Goal: Book appointment/travel/reservation

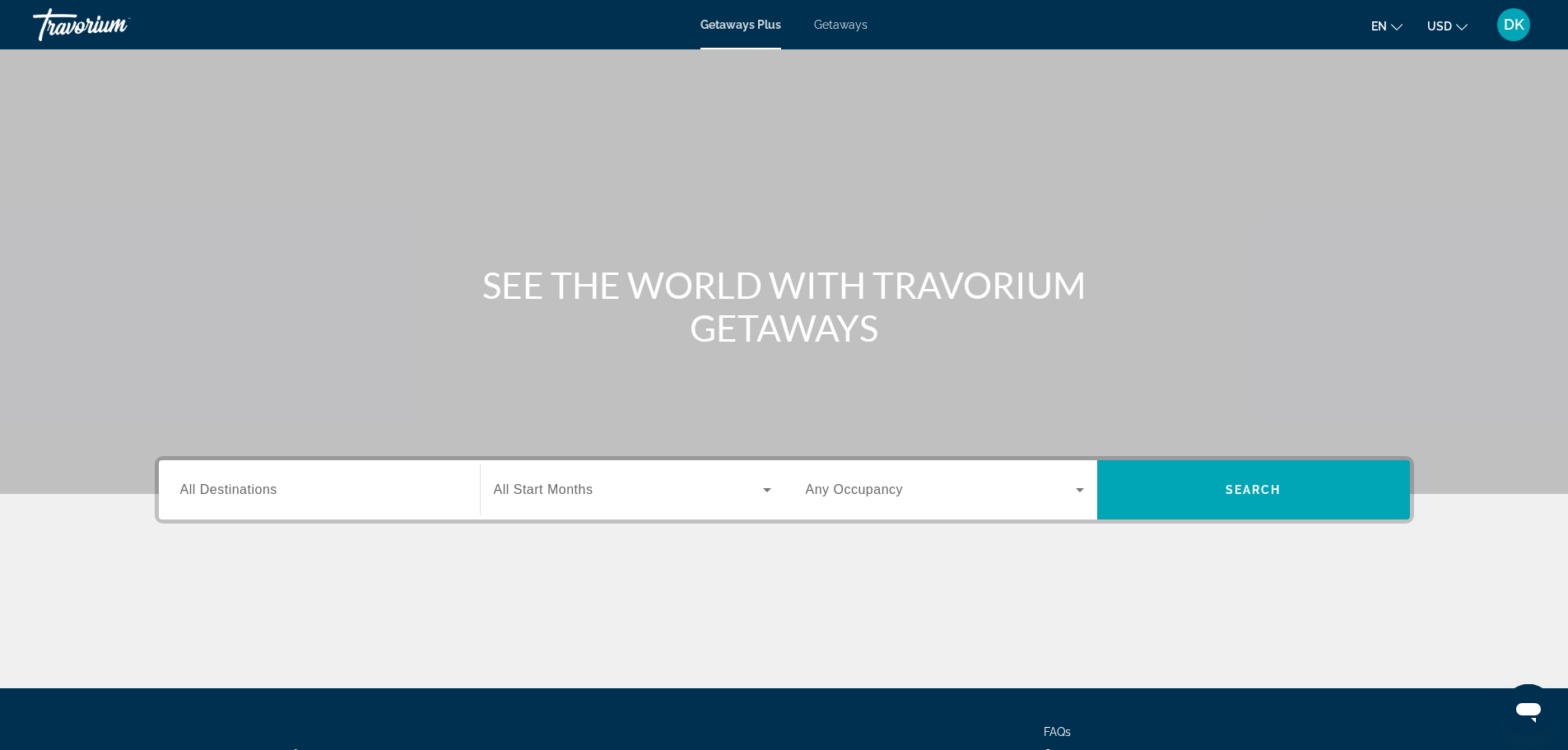
click at [274, 492] on span "All Destinations" at bounding box center [228, 489] width 97 height 14
click at [274, 492] on input "Destination All Destinations" at bounding box center [319, 491] width 278 height 20
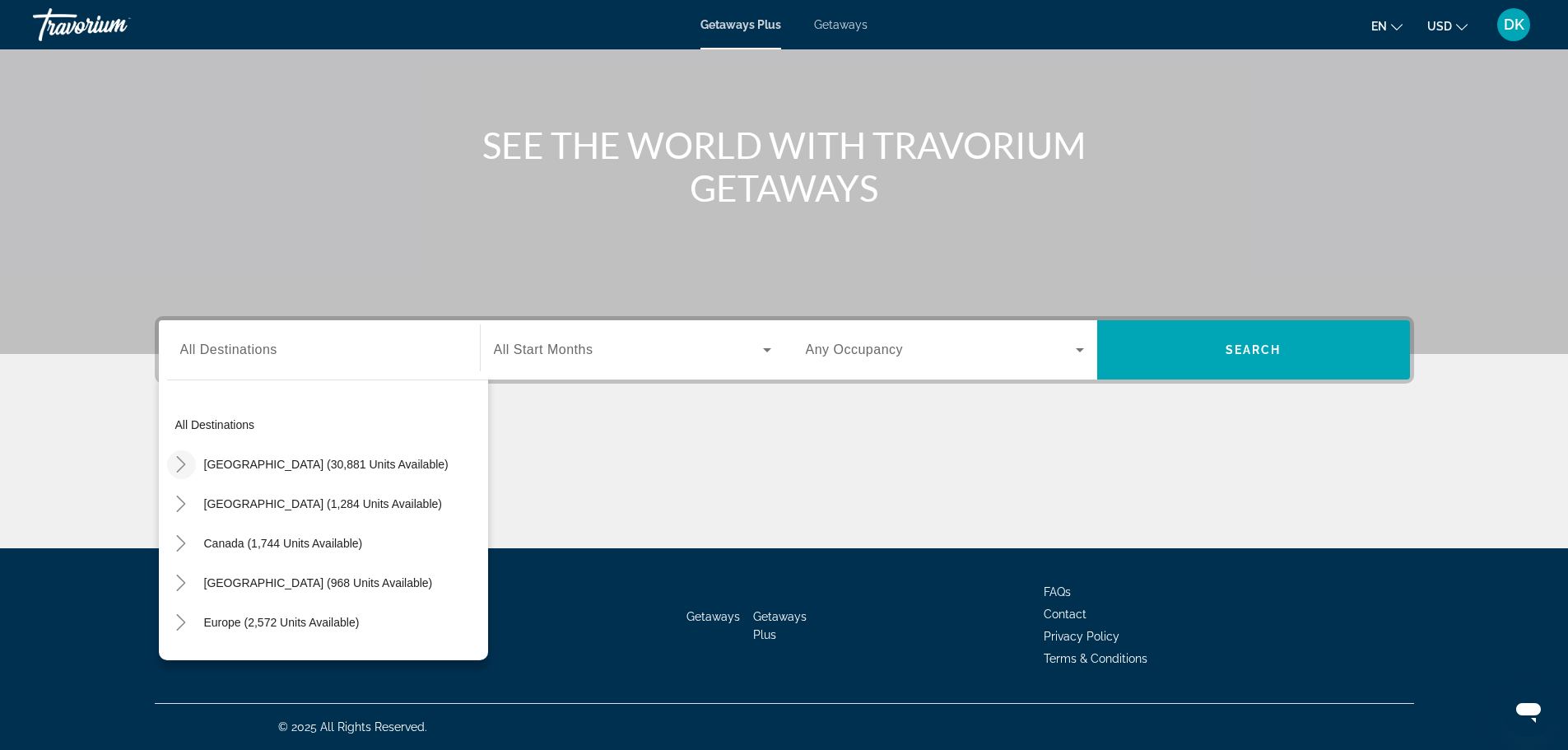
click at [183, 469] on icon "Toggle United States (30,881 units available)" at bounding box center [181, 465] width 17 height 17
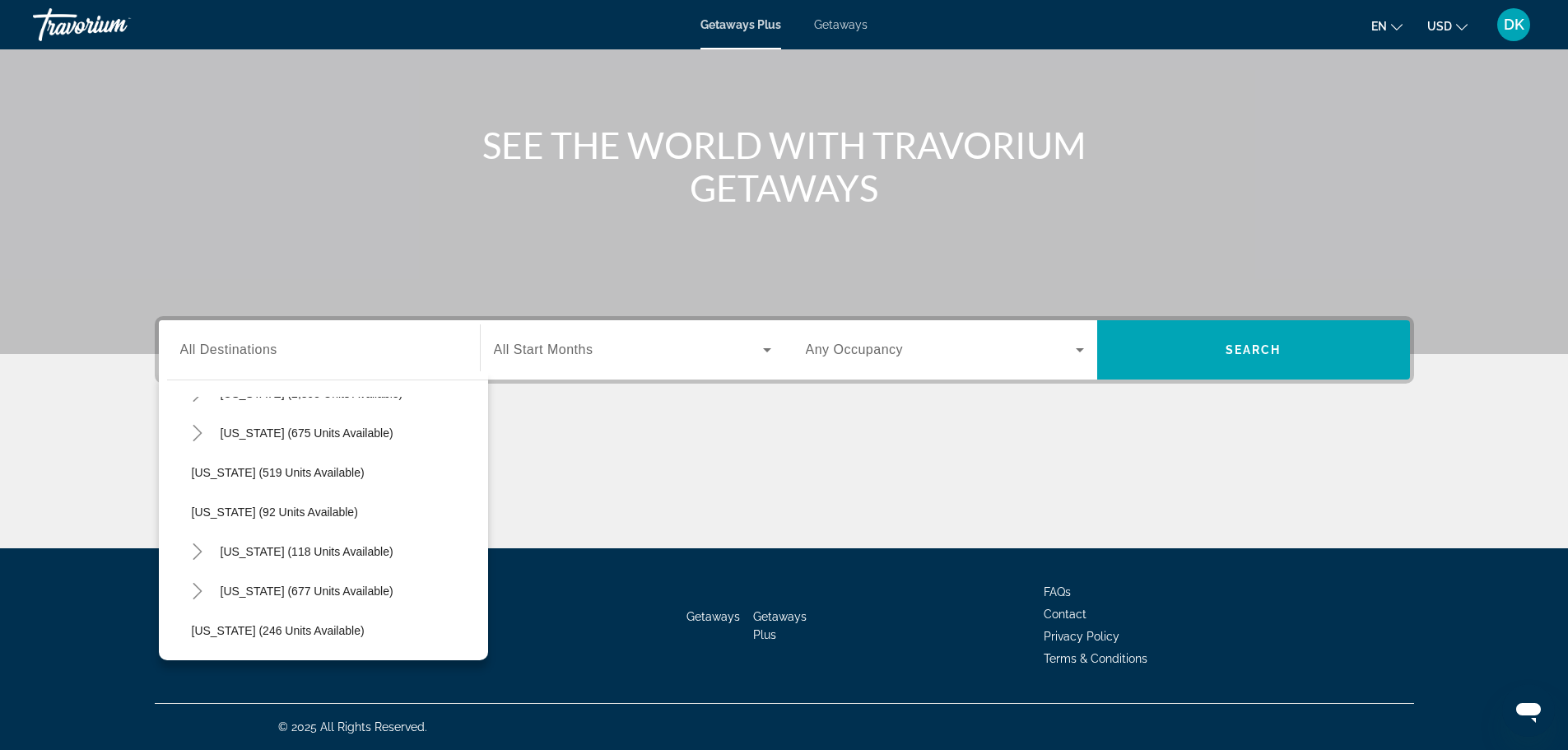
scroll to position [829, 0]
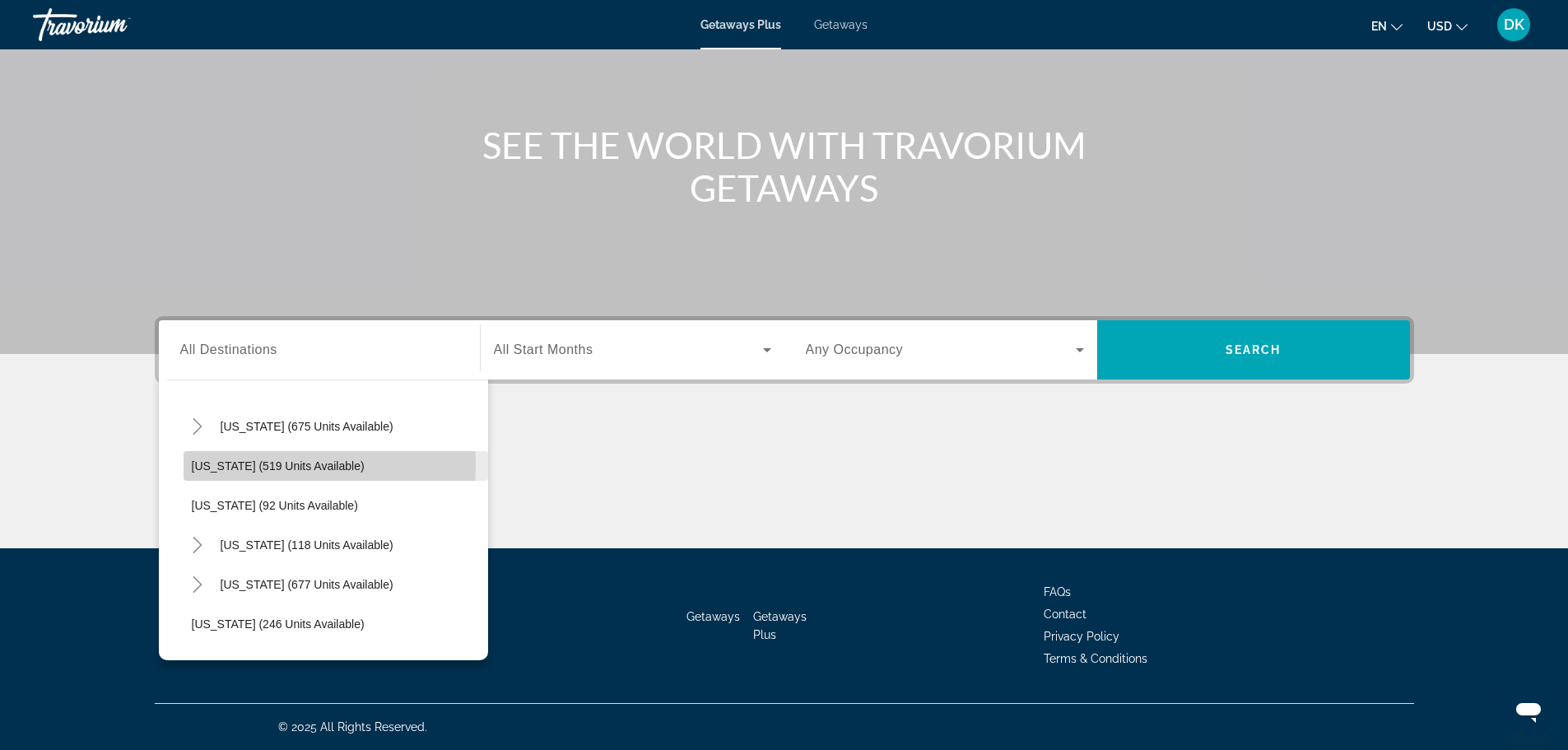
click at [210, 463] on span "[US_STATE] (519 units available)" at bounding box center [278, 466] width 173 height 13
type input "**********"
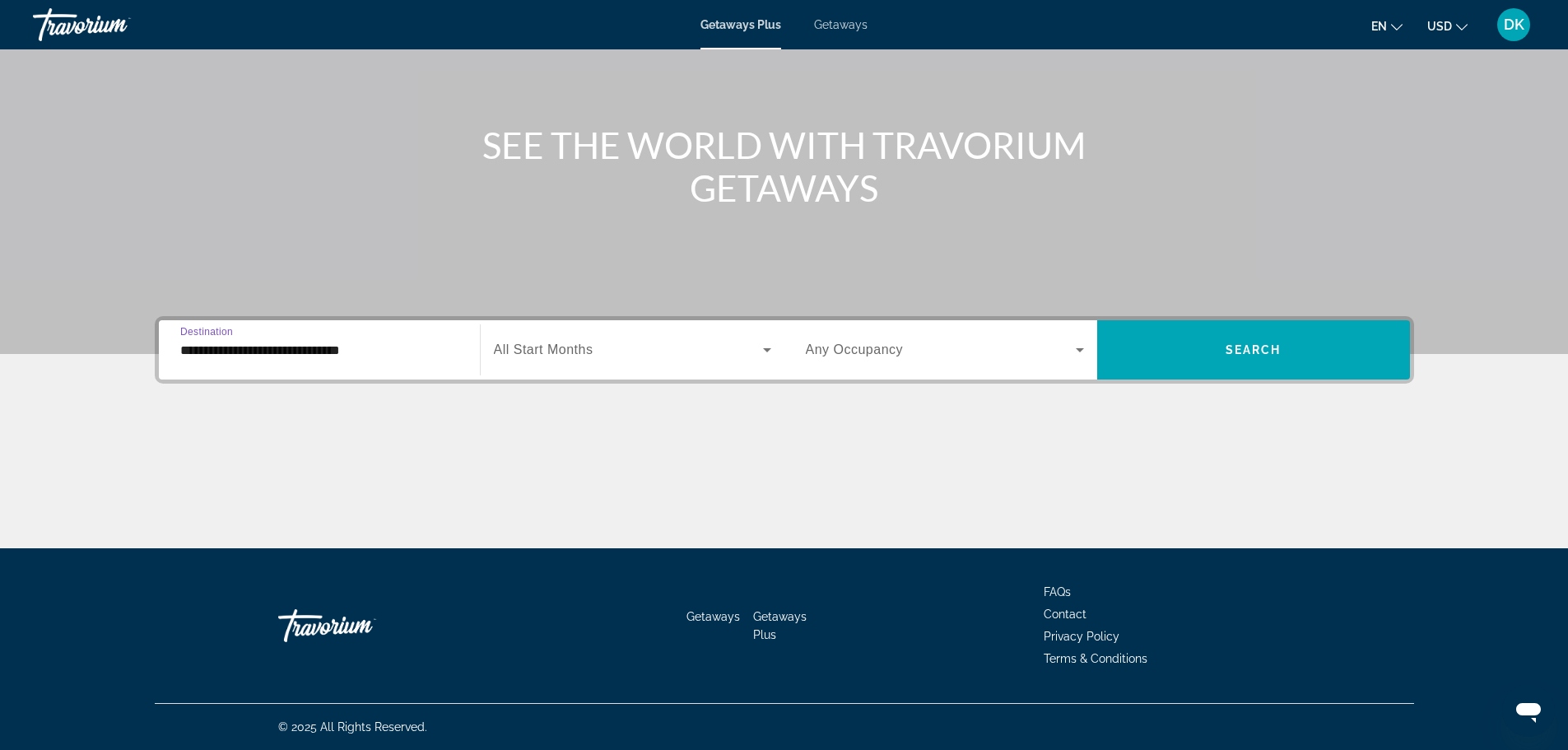
click at [585, 354] on span "All Start Months" at bounding box center [543, 349] width 99 height 14
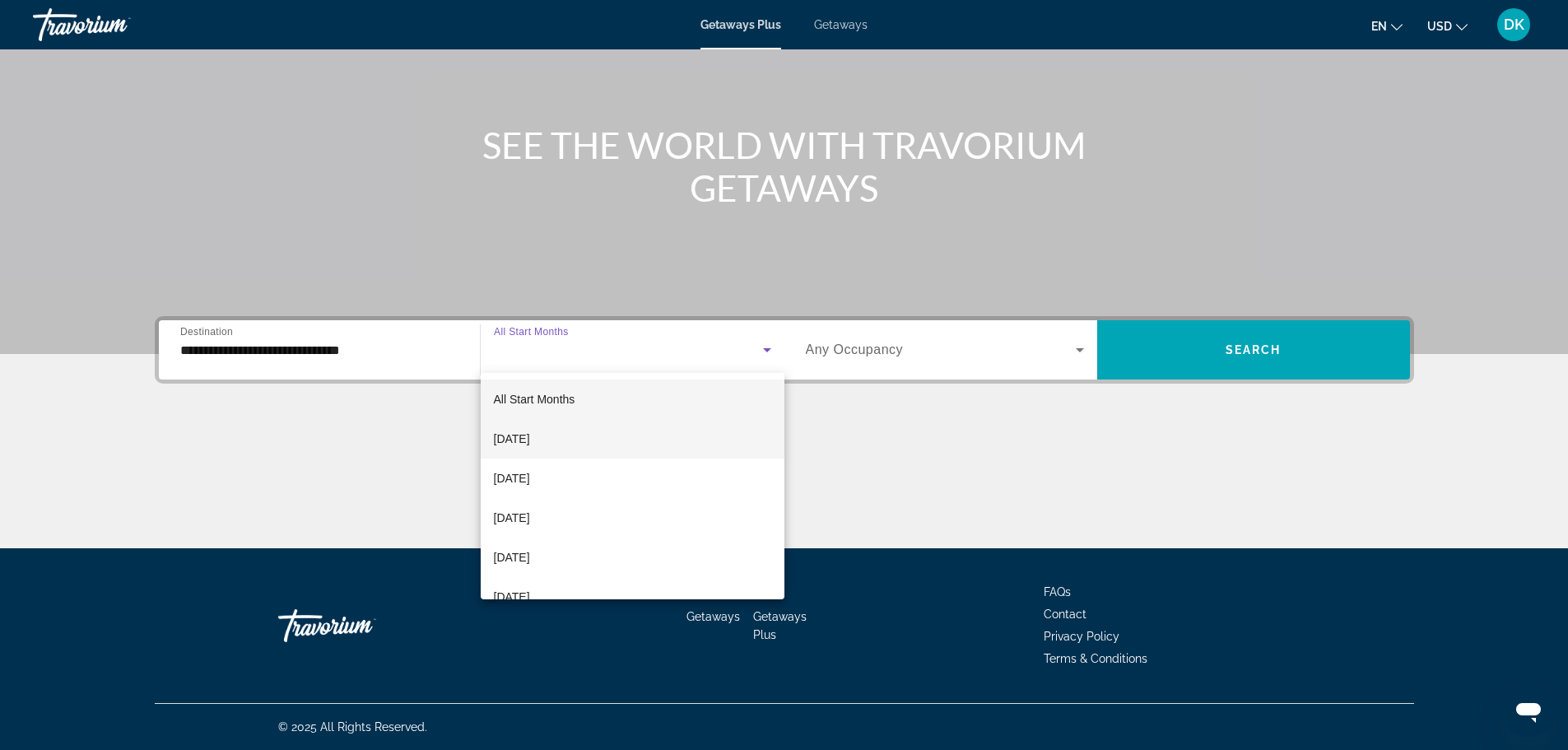
click at [583, 441] on mat-option "[DATE]" at bounding box center [633, 439] width 304 height 39
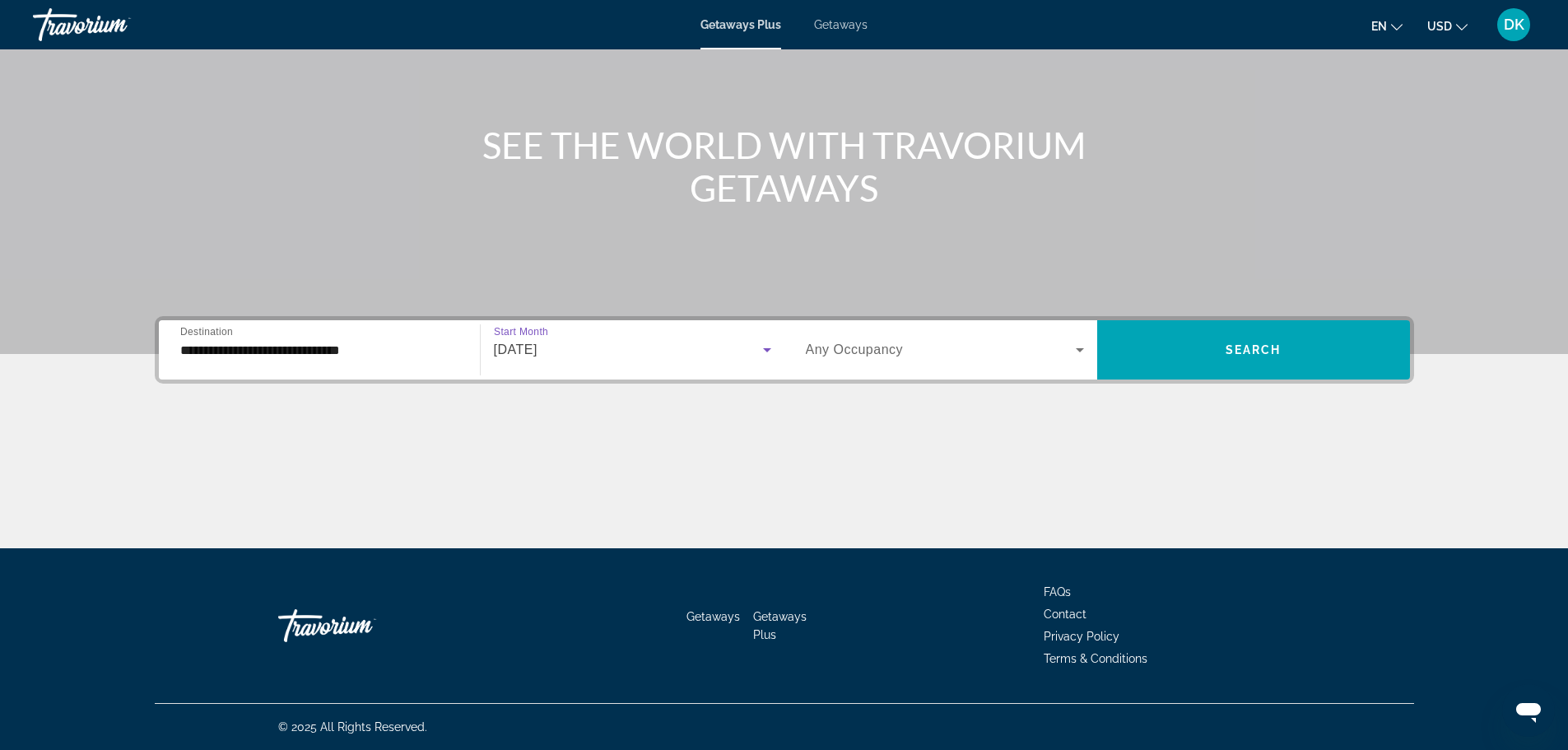
click at [1077, 346] on icon "Search widget" at bounding box center [1080, 350] width 20 height 20
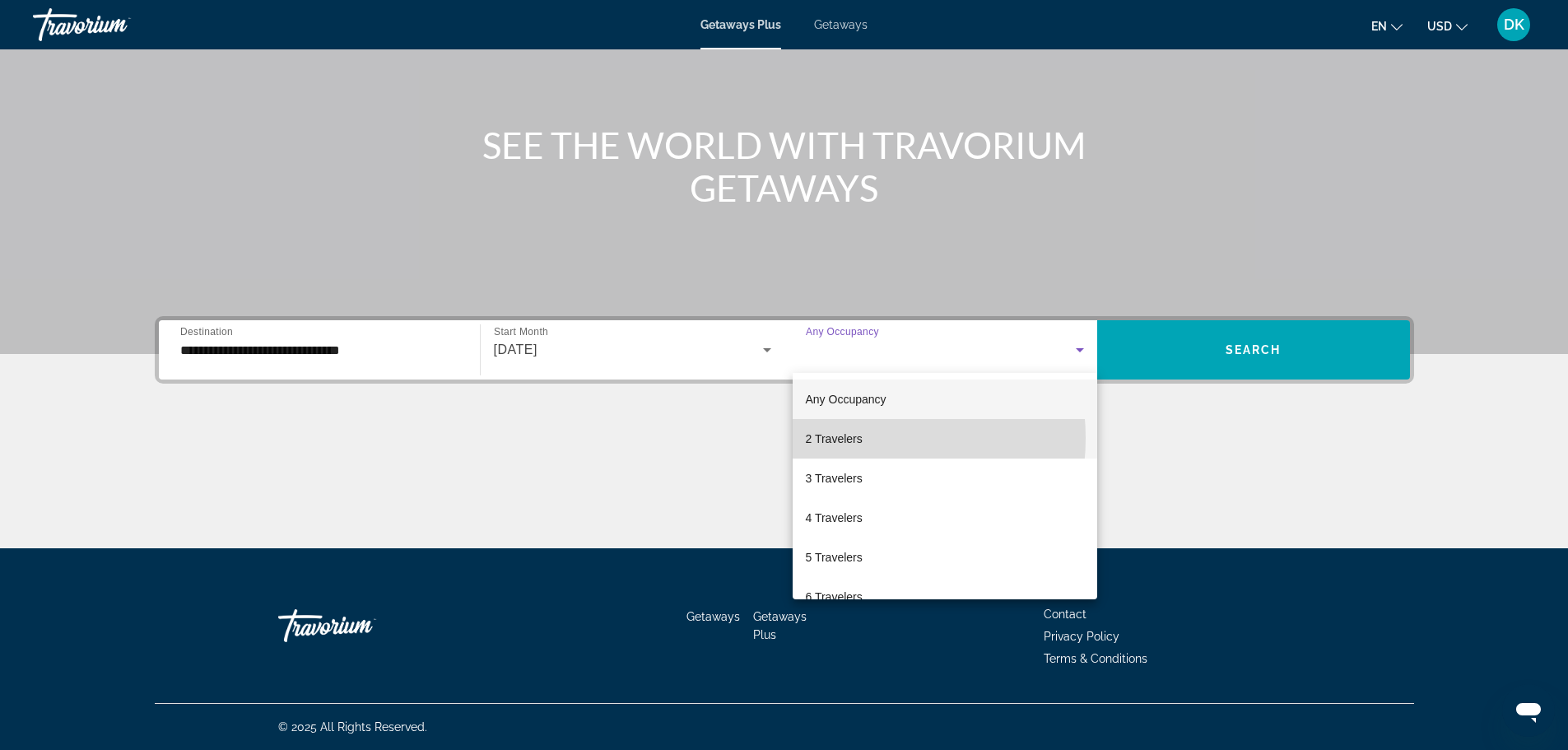
click at [847, 438] on span "2 Travelers" at bounding box center [834, 439] width 57 height 20
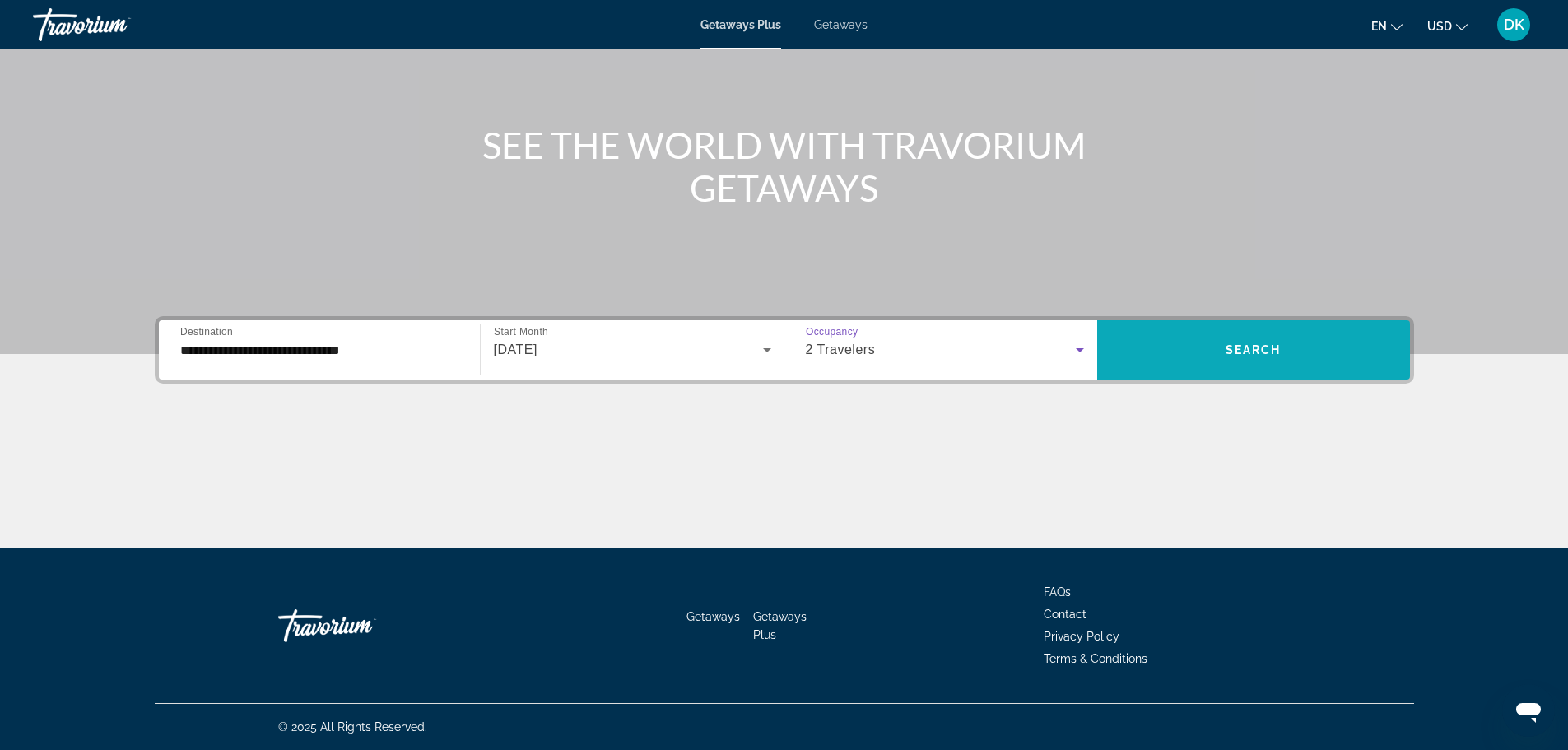
click at [1189, 345] on span "Search widget" at bounding box center [1254, 350] width 313 height 39
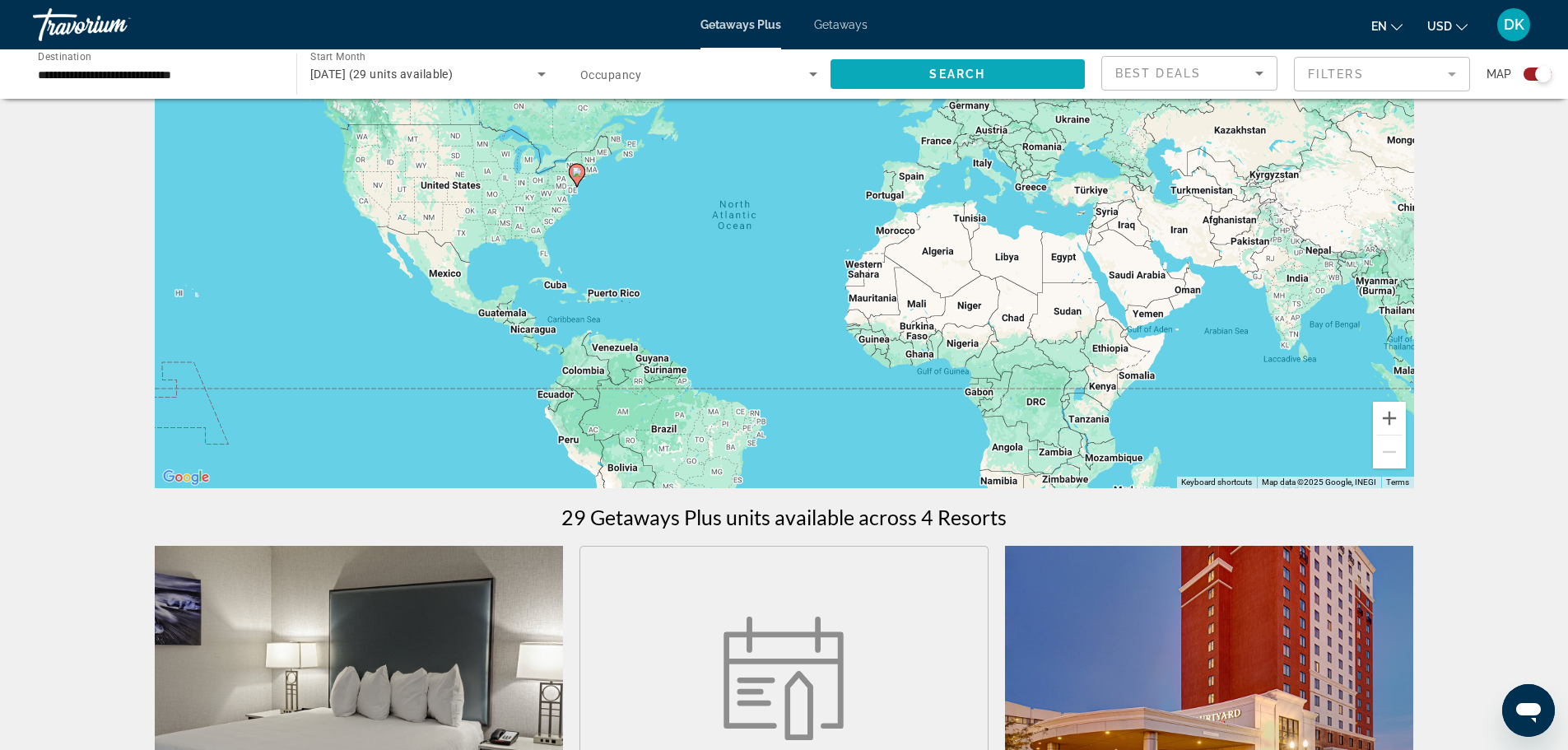
scroll to position [117, 0]
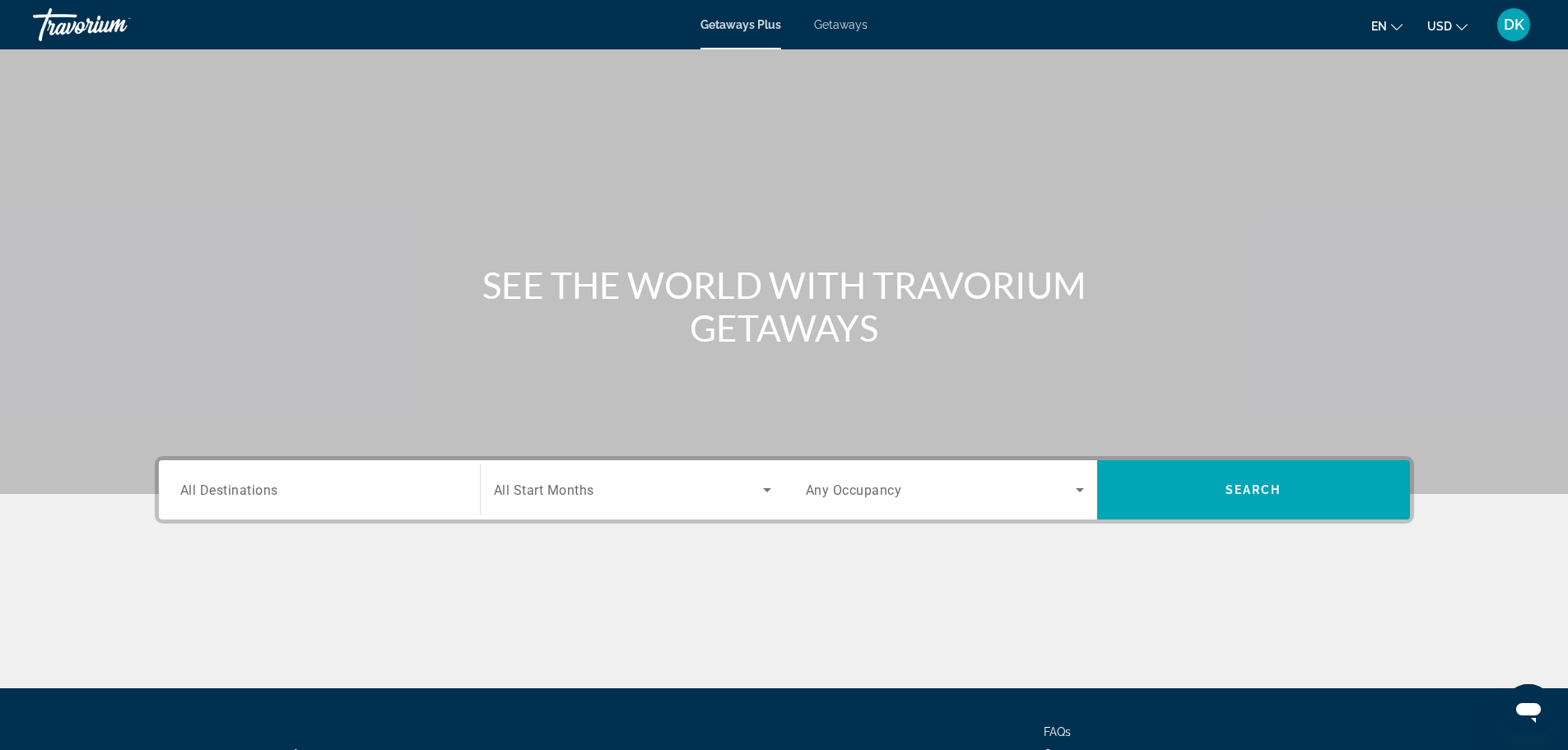
click at [298, 498] on input "Destination All Destinations" at bounding box center [319, 491] width 278 height 20
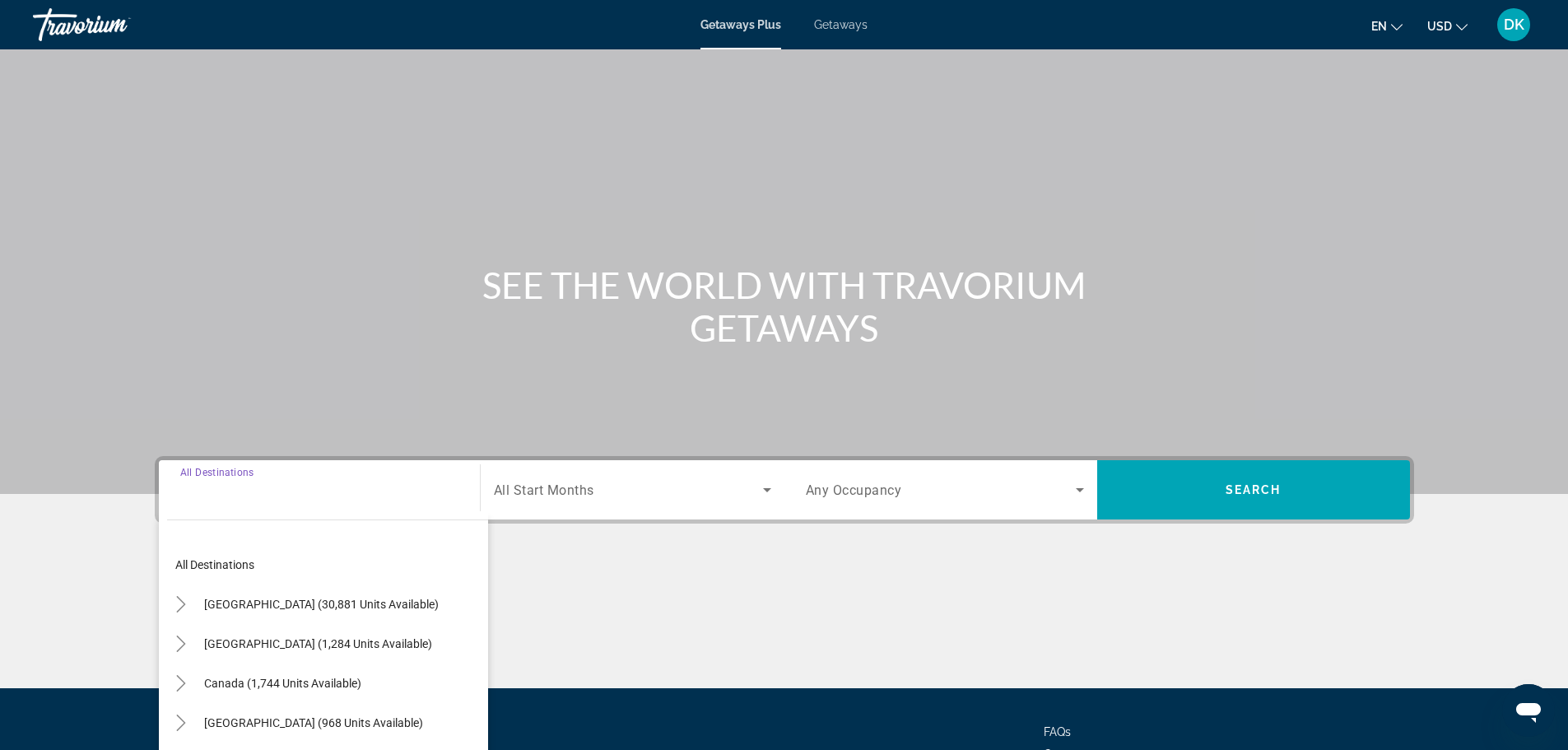
scroll to position [140, 0]
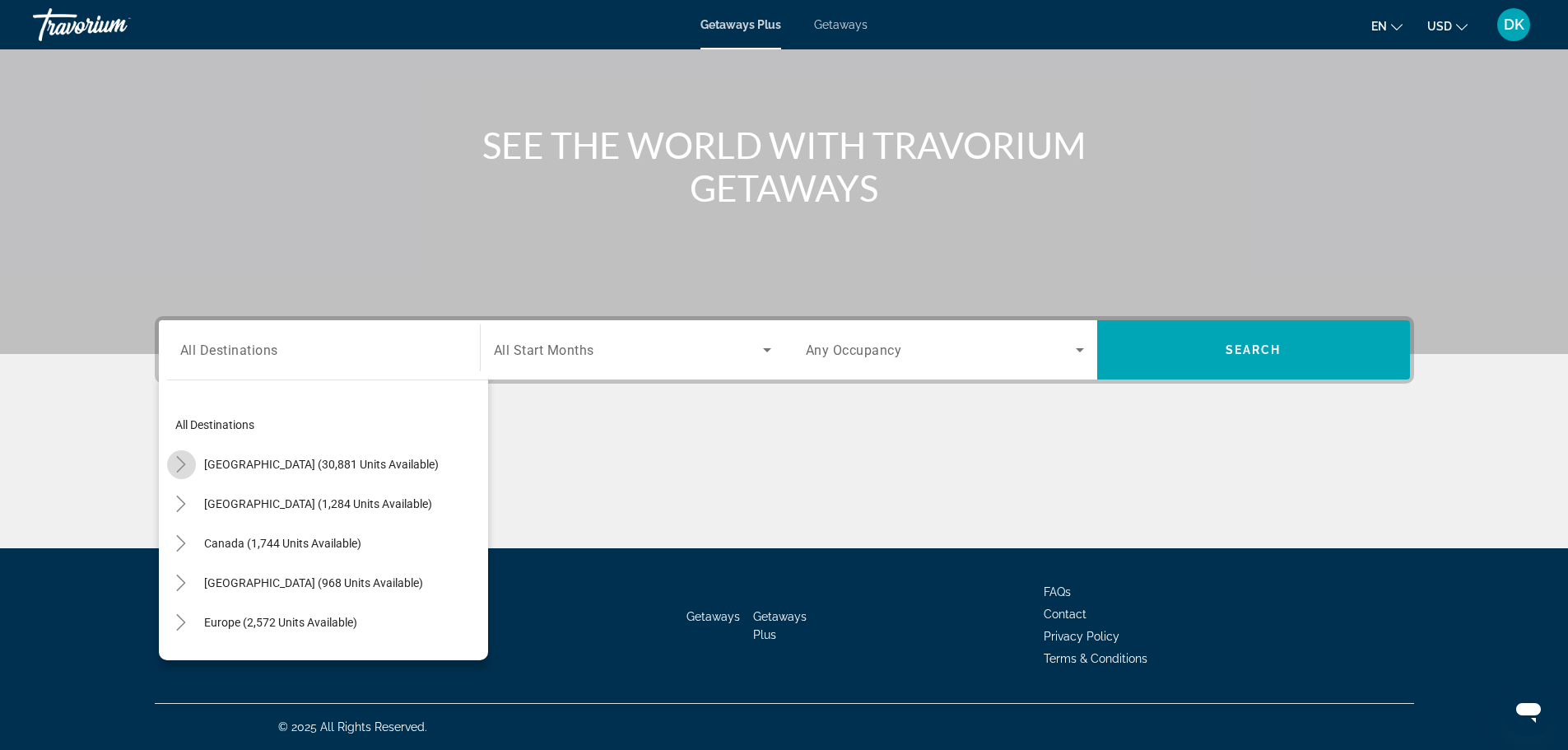
click at [184, 460] on icon "Toggle United States (30,881 units available)" at bounding box center [181, 465] width 17 height 17
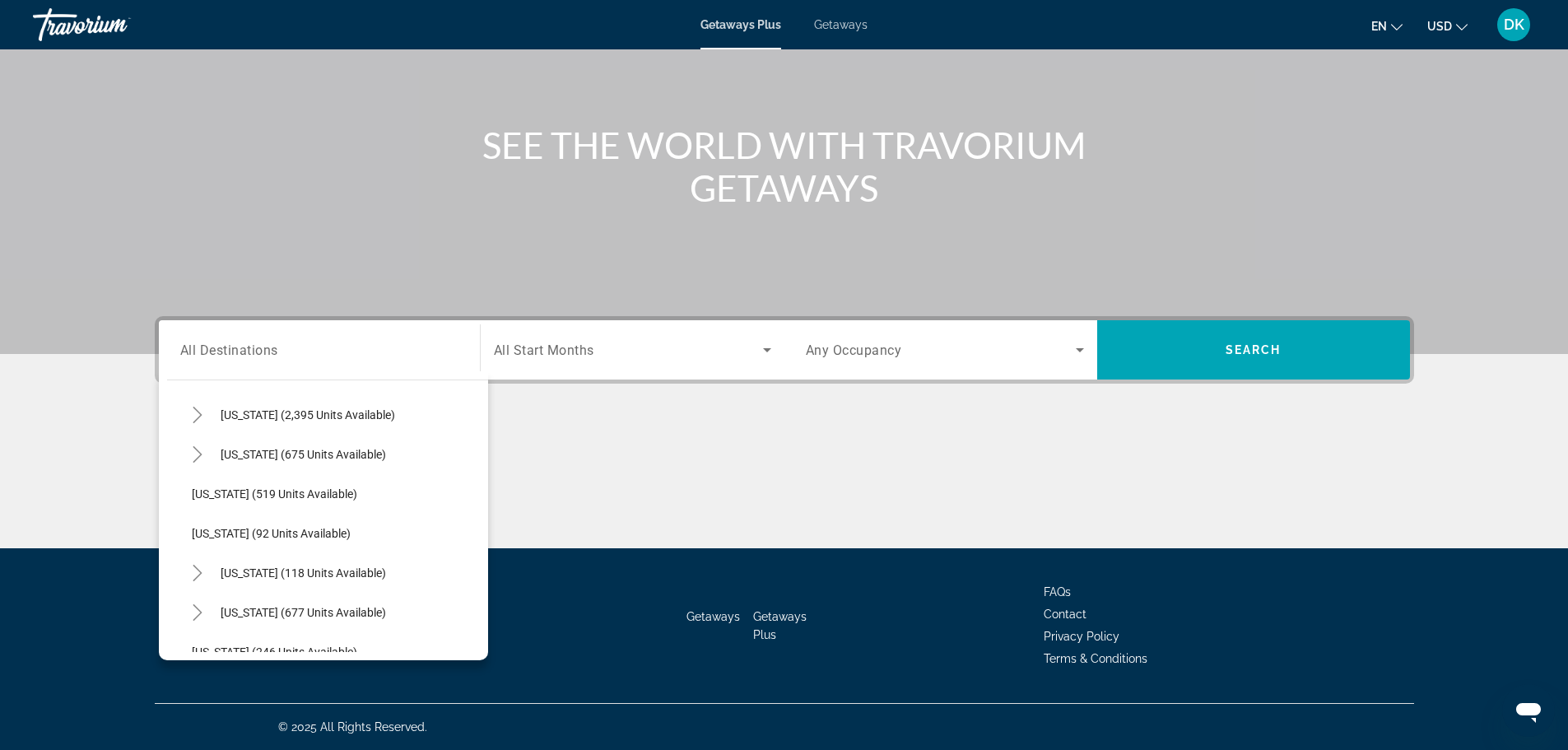
scroll to position [822, 0]
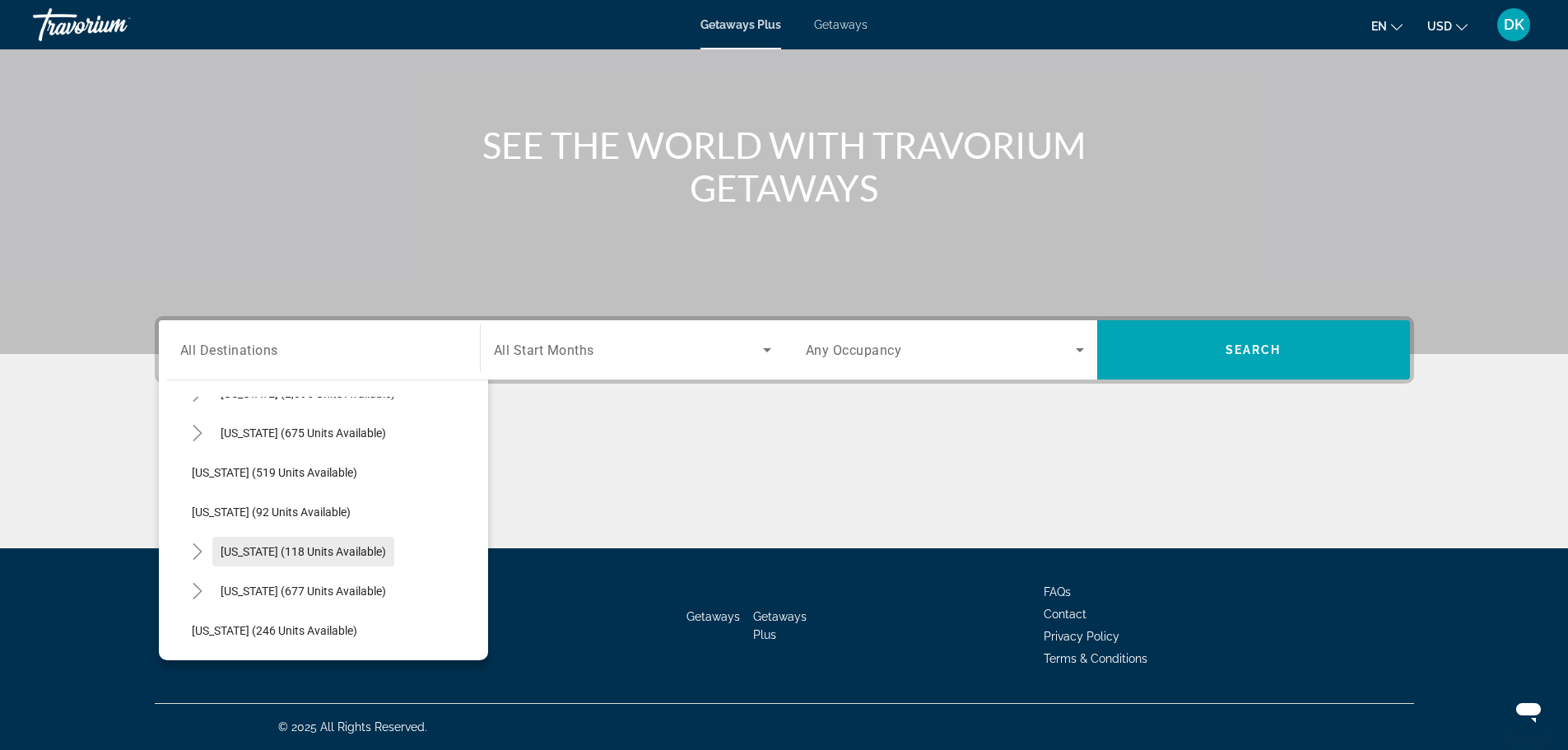
click at [306, 551] on span "[US_STATE] (118 units available)" at bounding box center [303, 551] width 165 height 13
type input "**********"
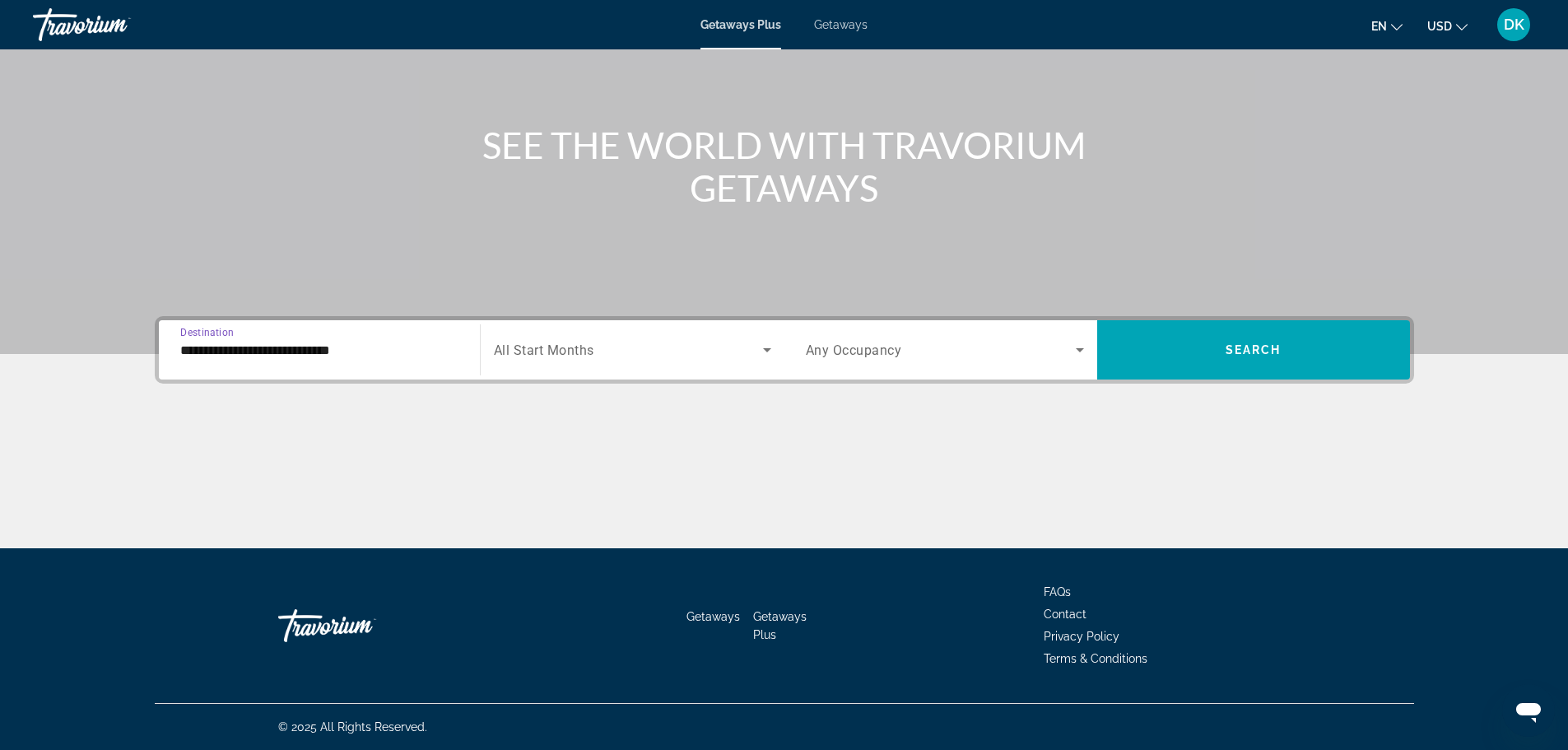
click at [624, 356] on span "Search widget" at bounding box center [629, 350] width 270 height 20
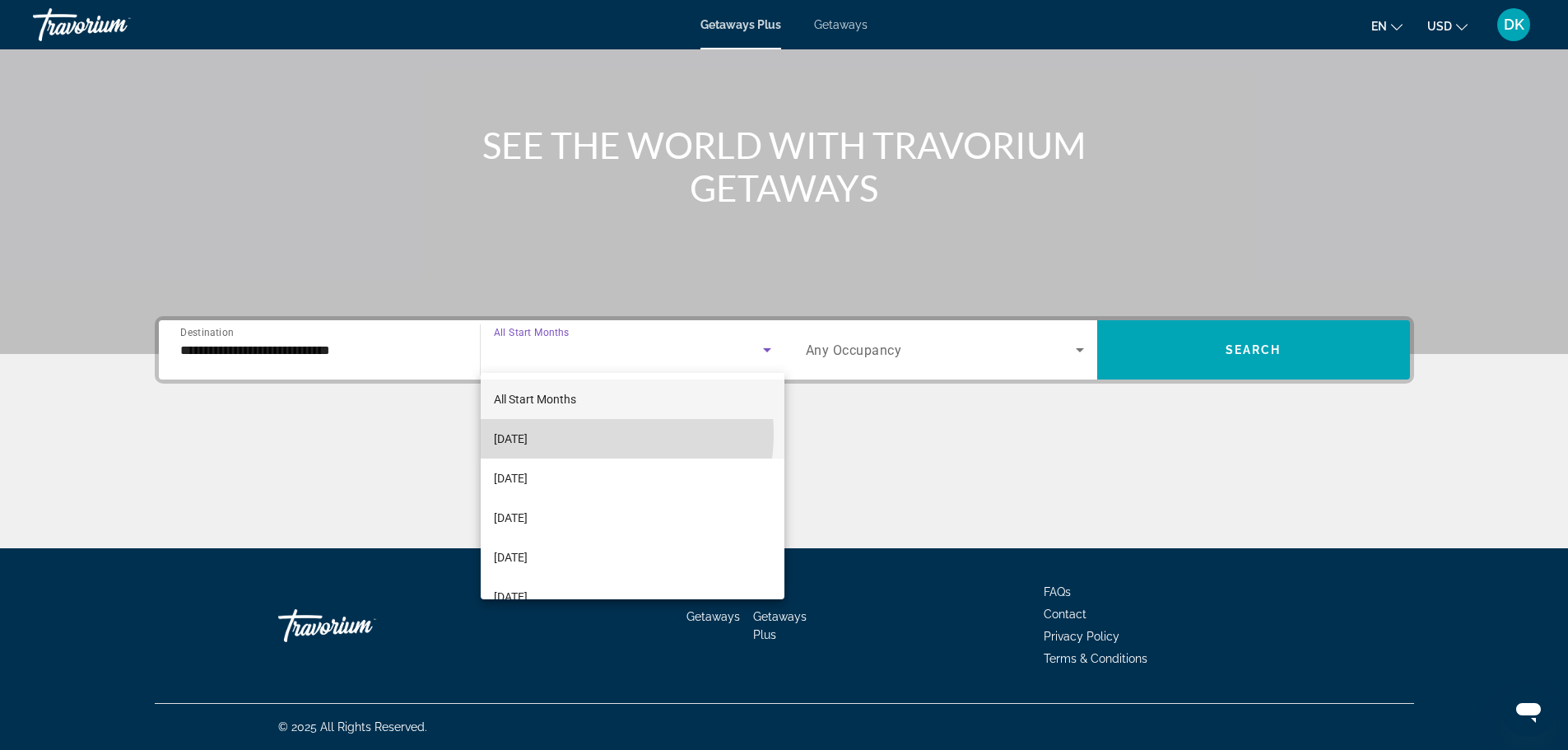
click at [594, 434] on mat-option "[DATE]" at bounding box center [633, 439] width 304 height 39
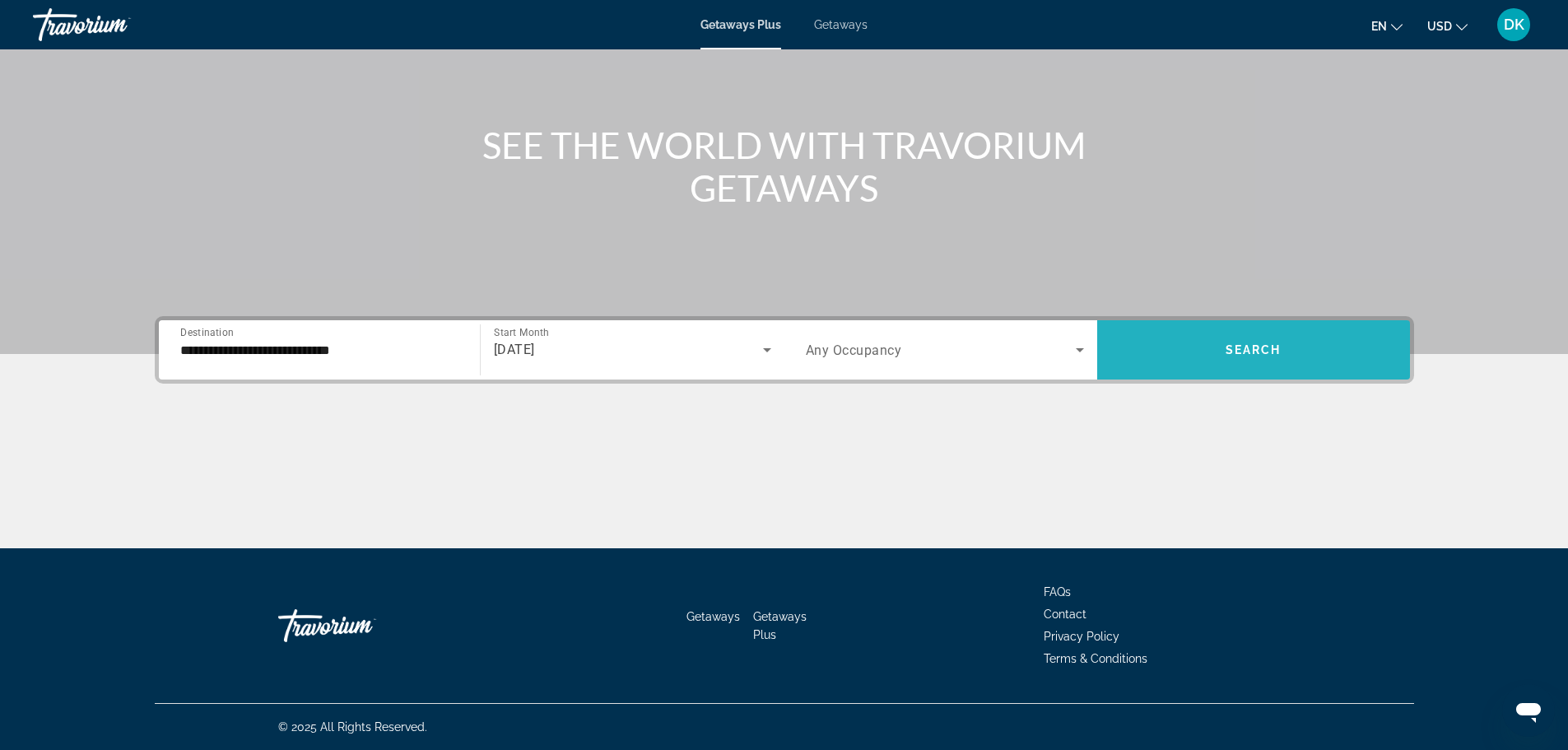
click at [1234, 342] on span "Search widget" at bounding box center [1254, 350] width 313 height 39
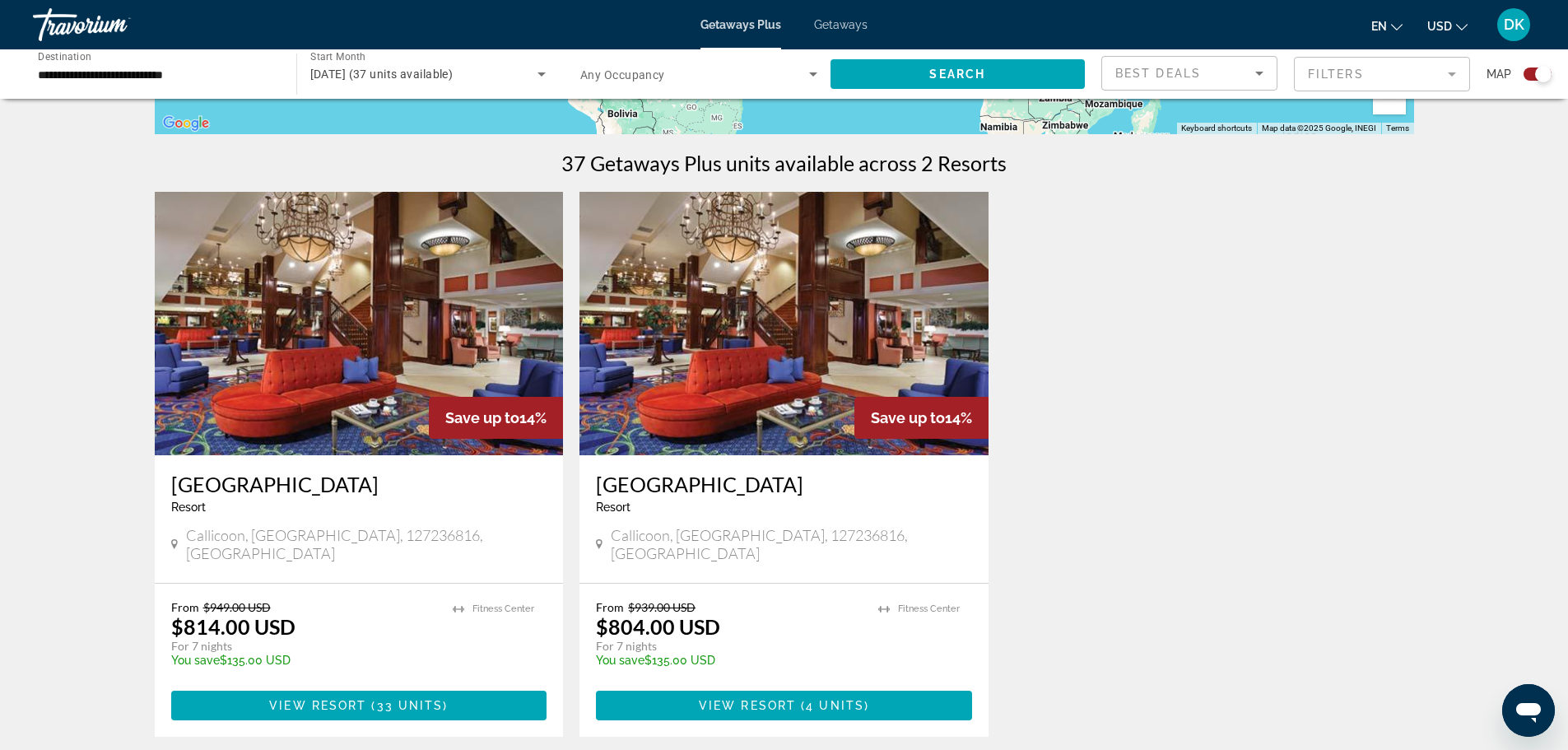
scroll to position [494, 0]
